Goal: Navigation & Orientation: Find specific page/section

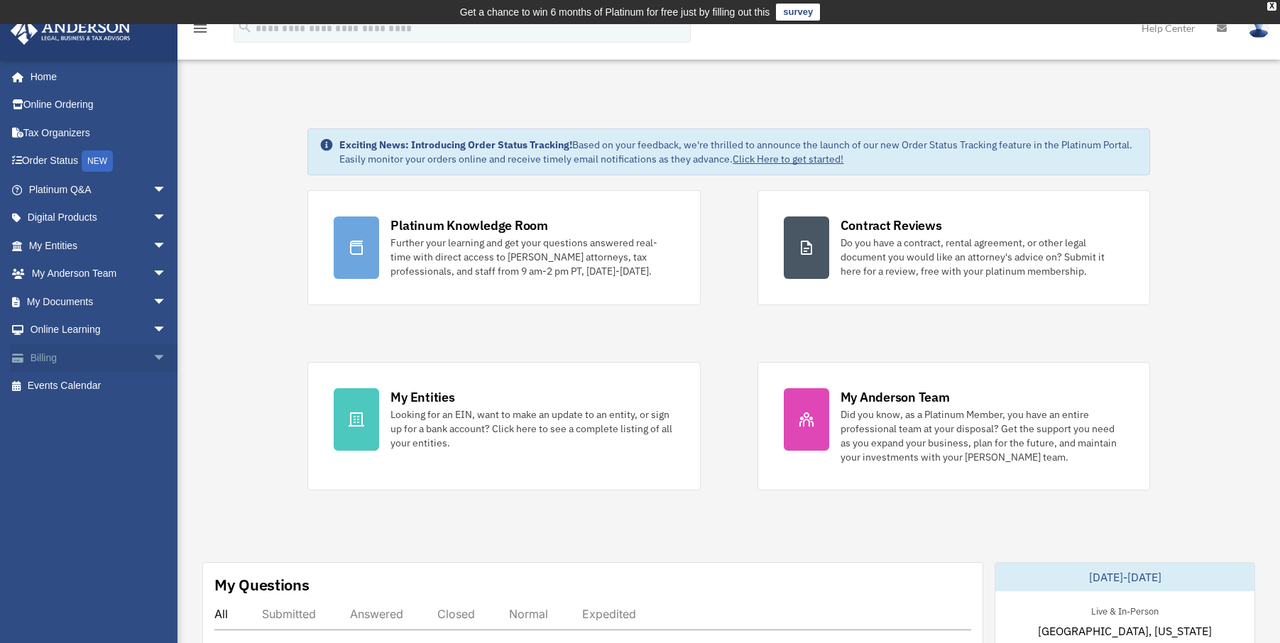
click at [43, 355] on link "Billing arrow_drop_down" at bounding box center [99, 358] width 178 height 28
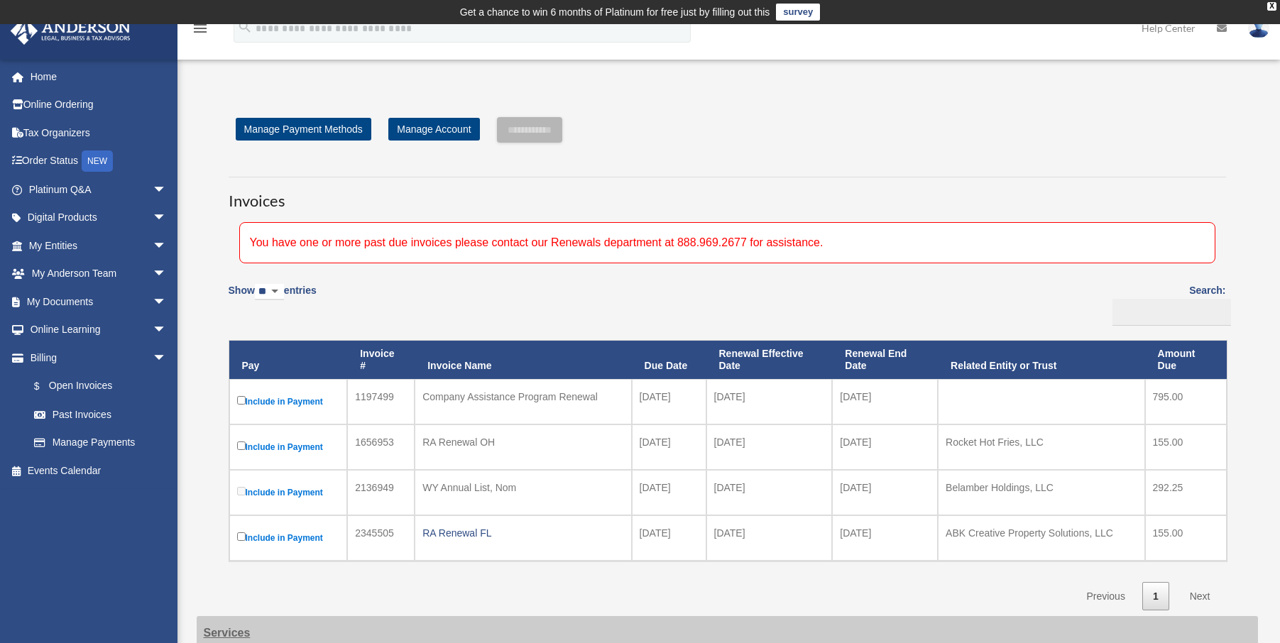
scroll to position [19, 0]
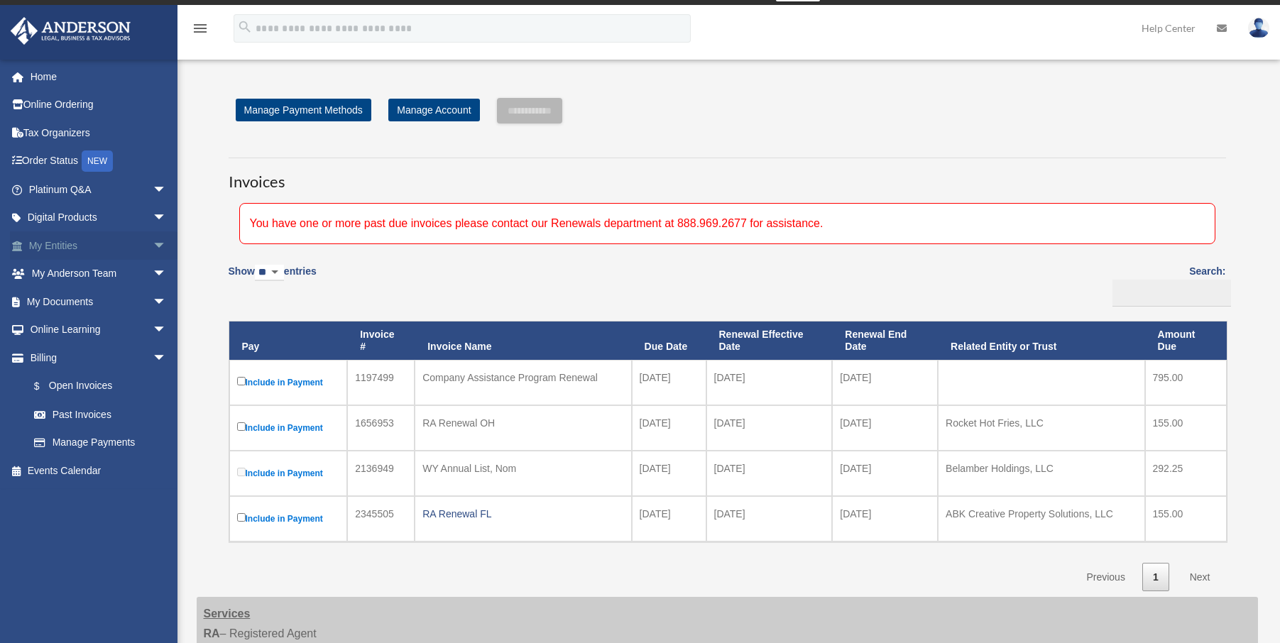
click at [153, 242] on span "arrow_drop_down" at bounding box center [167, 246] width 28 height 29
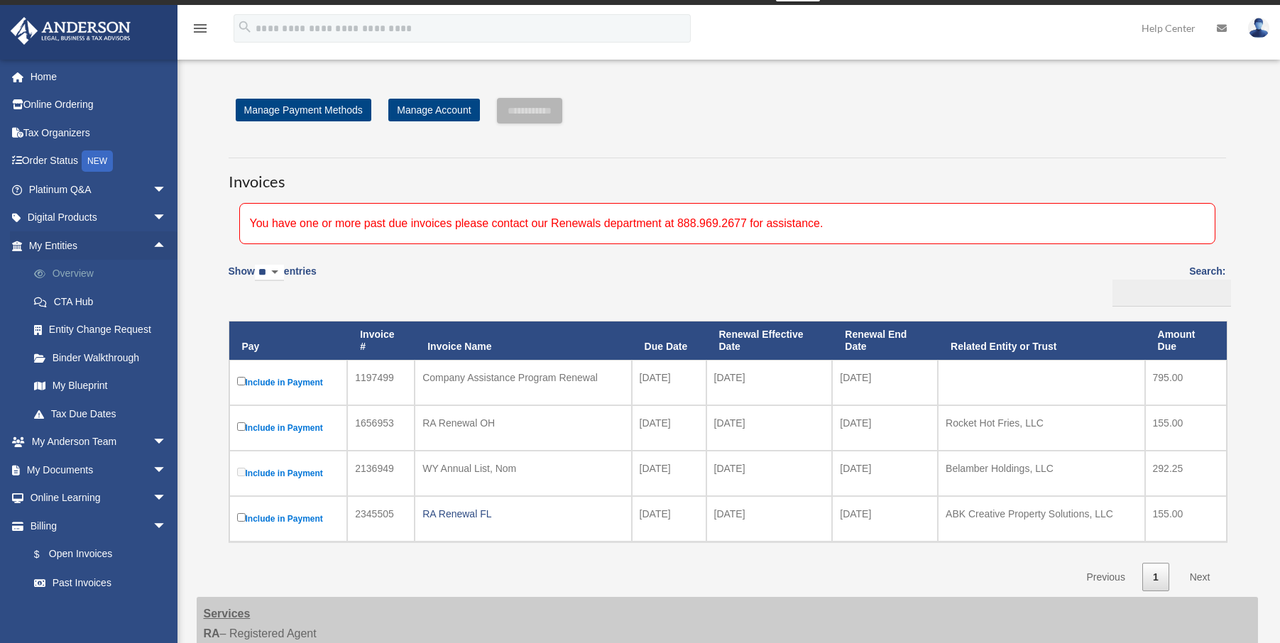
click at [70, 270] on link "Overview" at bounding box center [104, 274] width 168 height 28
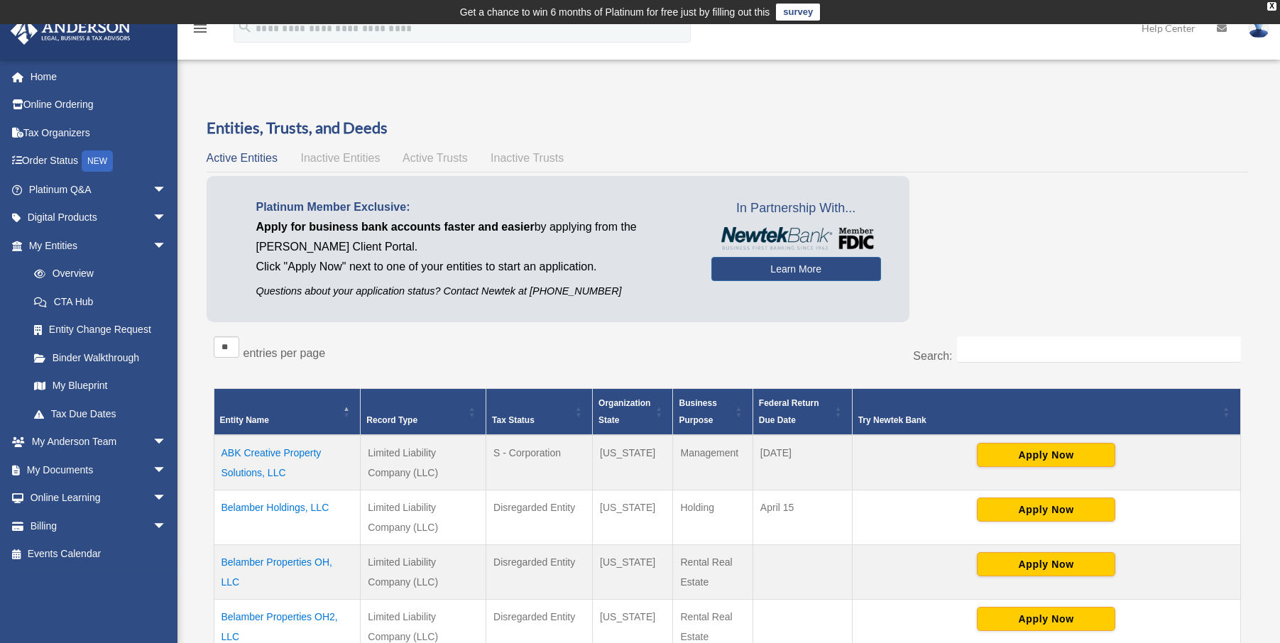
scroll to position [91, 0]
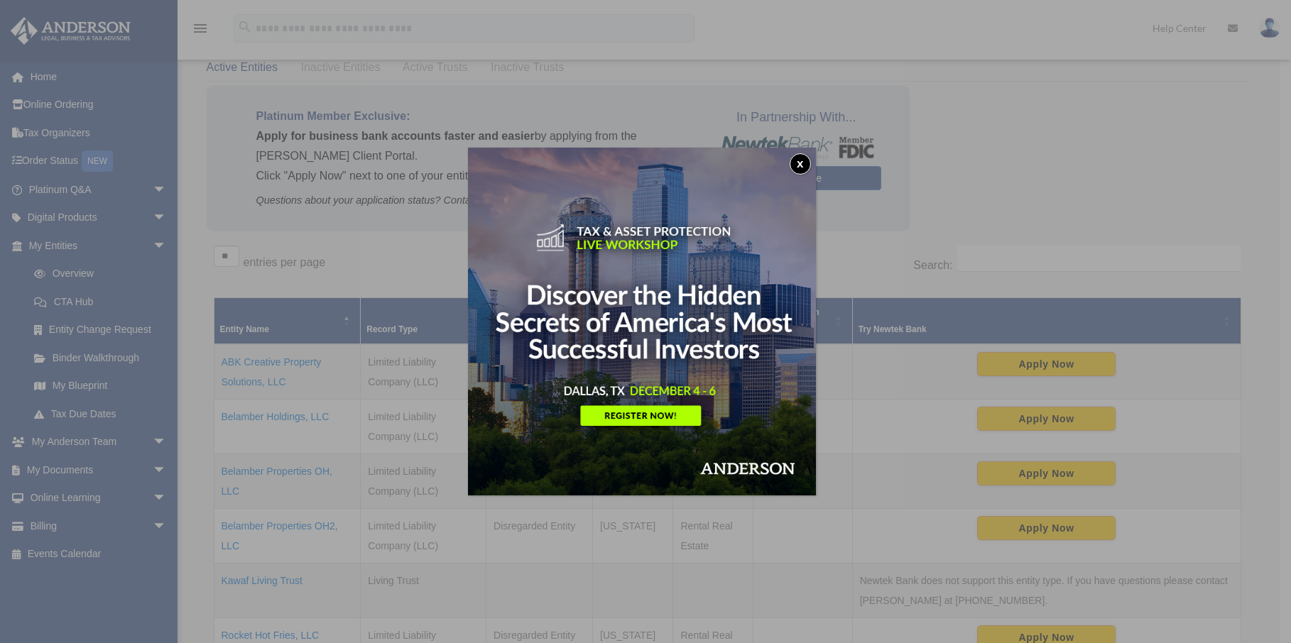
click at [804, 165] on button "x" at bounding box center [800, 163] width 21 height 21
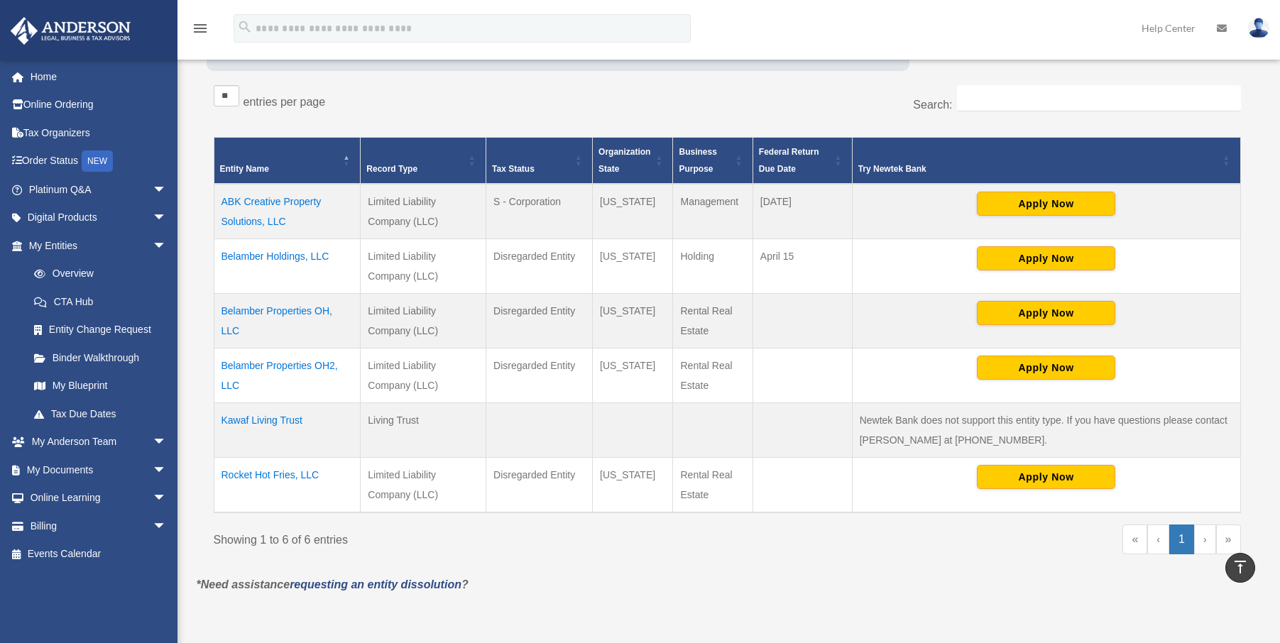
scroll to position [205, 0]
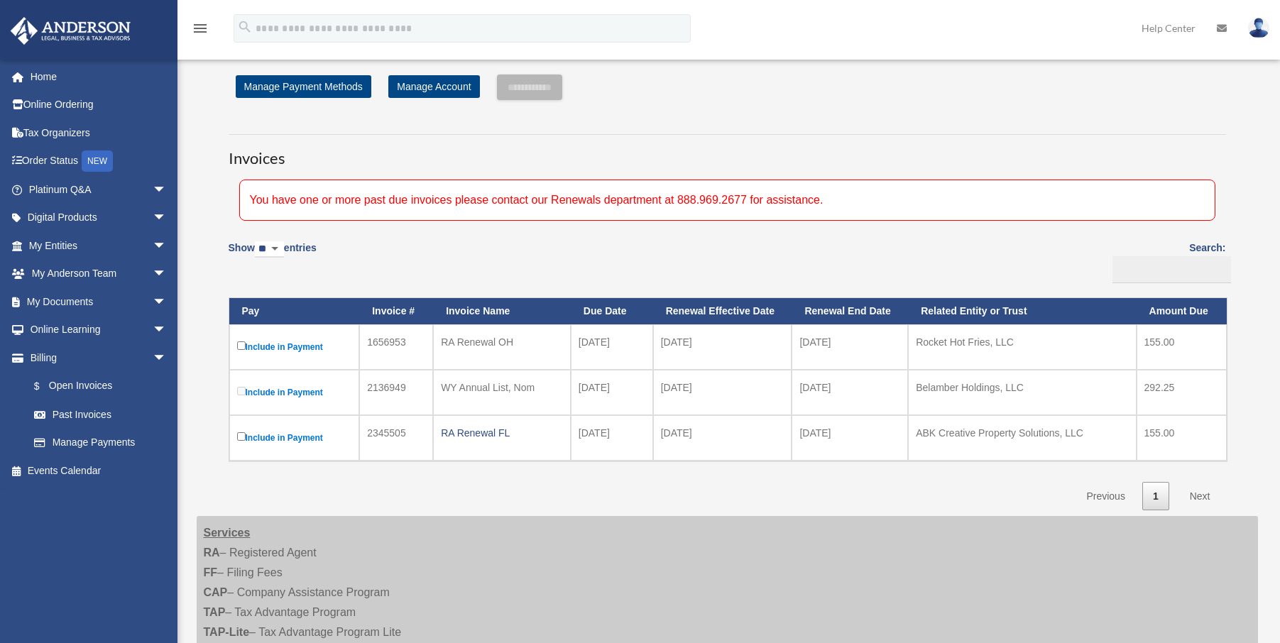
scroll to position [55, 0]
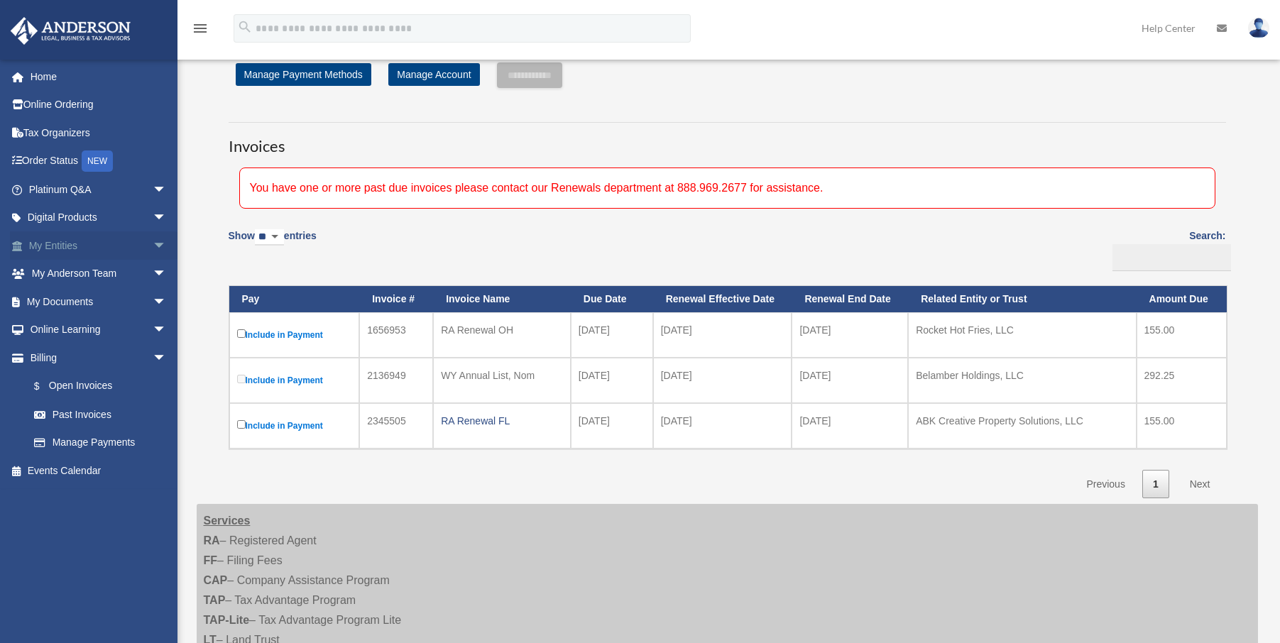
click at [154, 241] on span "arrow_drop_down" at bounding box center [167, 246] width 28 height 29
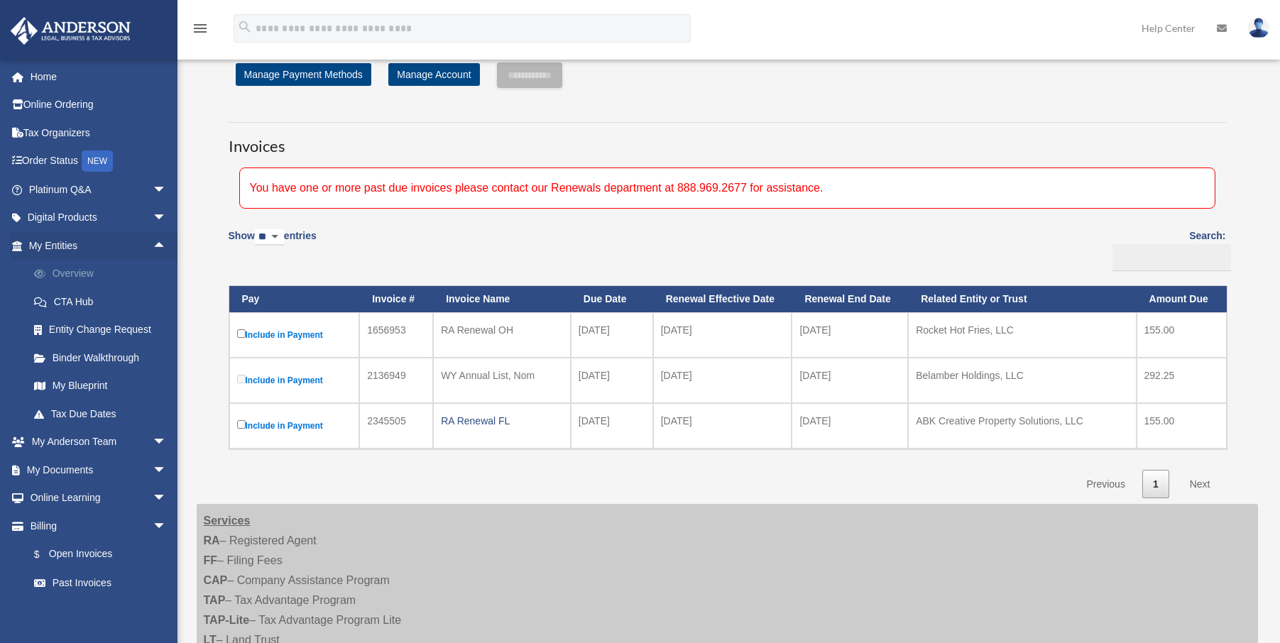
click at [71, 268] on link "Overview" at bounding box center [104, 274] width 168 height 28
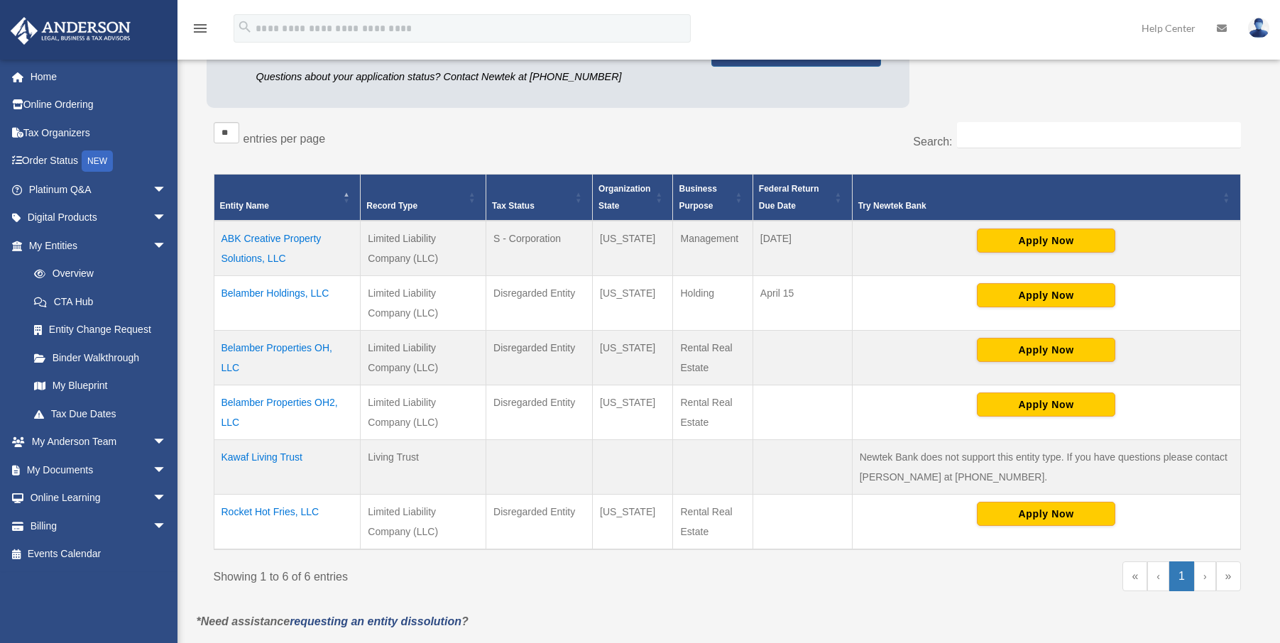
scroll to position [217, 0]
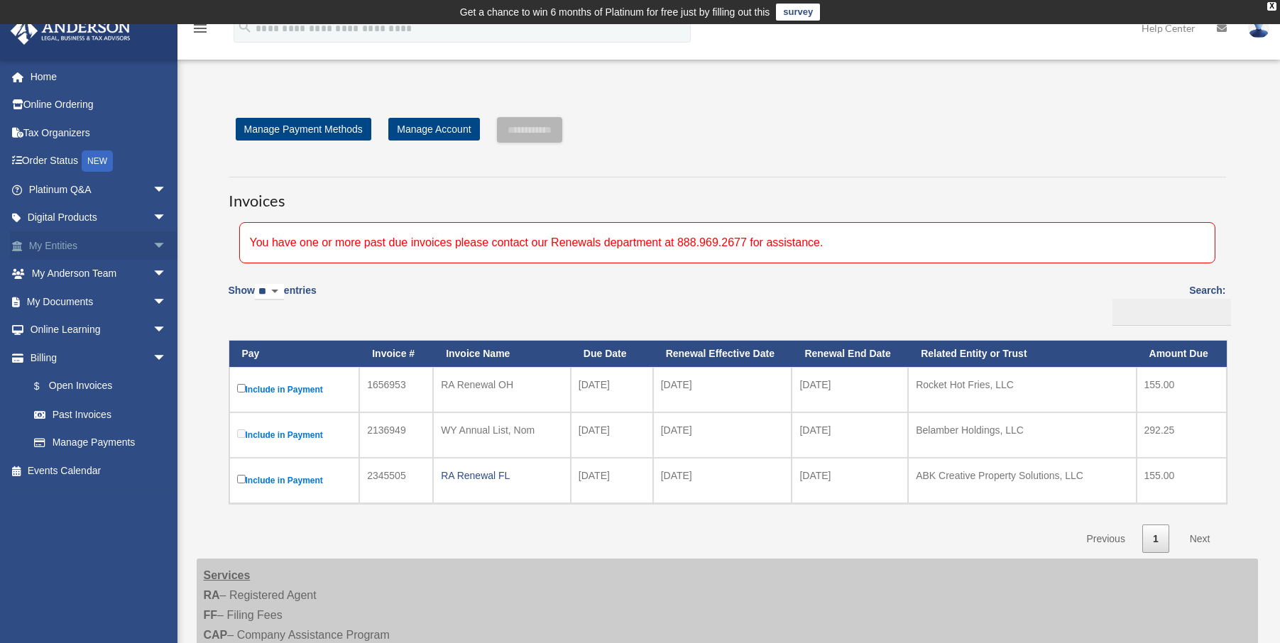
click at [153, 240] on span "arrow_drop_down" at bounding box center [167, 246] width 28 height 29
